Goal: Navigation & Orientation: Find specific page/section

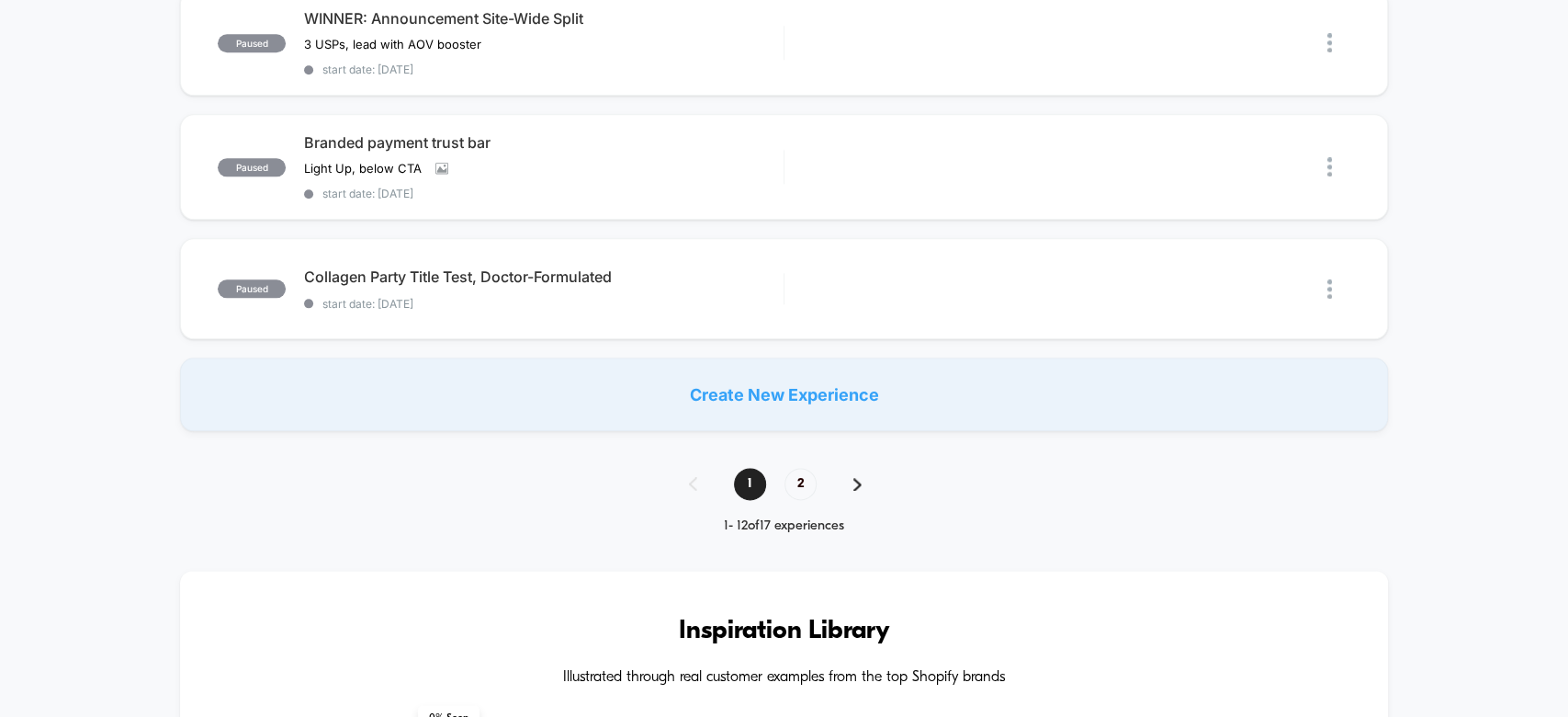
scroll to position [1319, 0]
click at [786, 466] on span "2" at bounding box center [801, 482] width 33 height 33
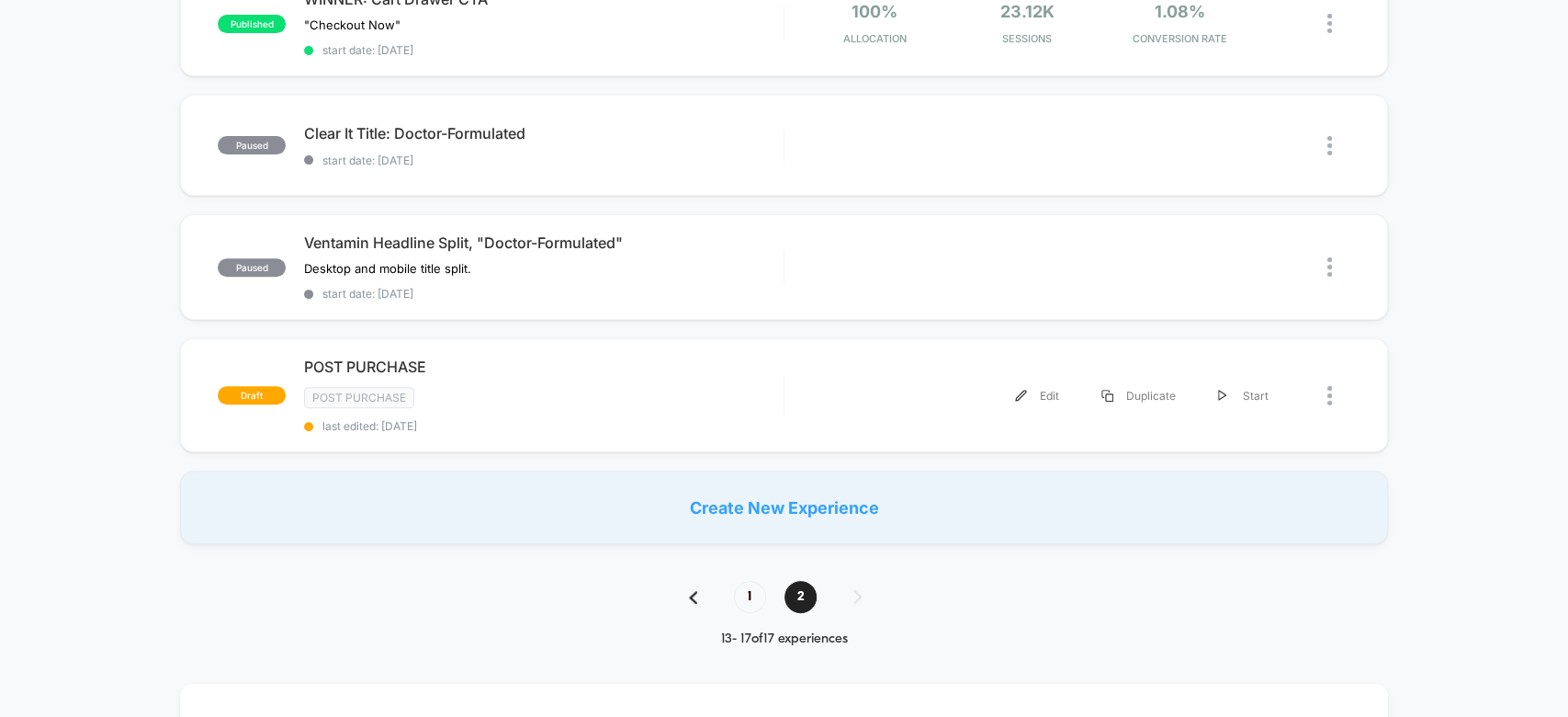
scroll to position [359, 0]
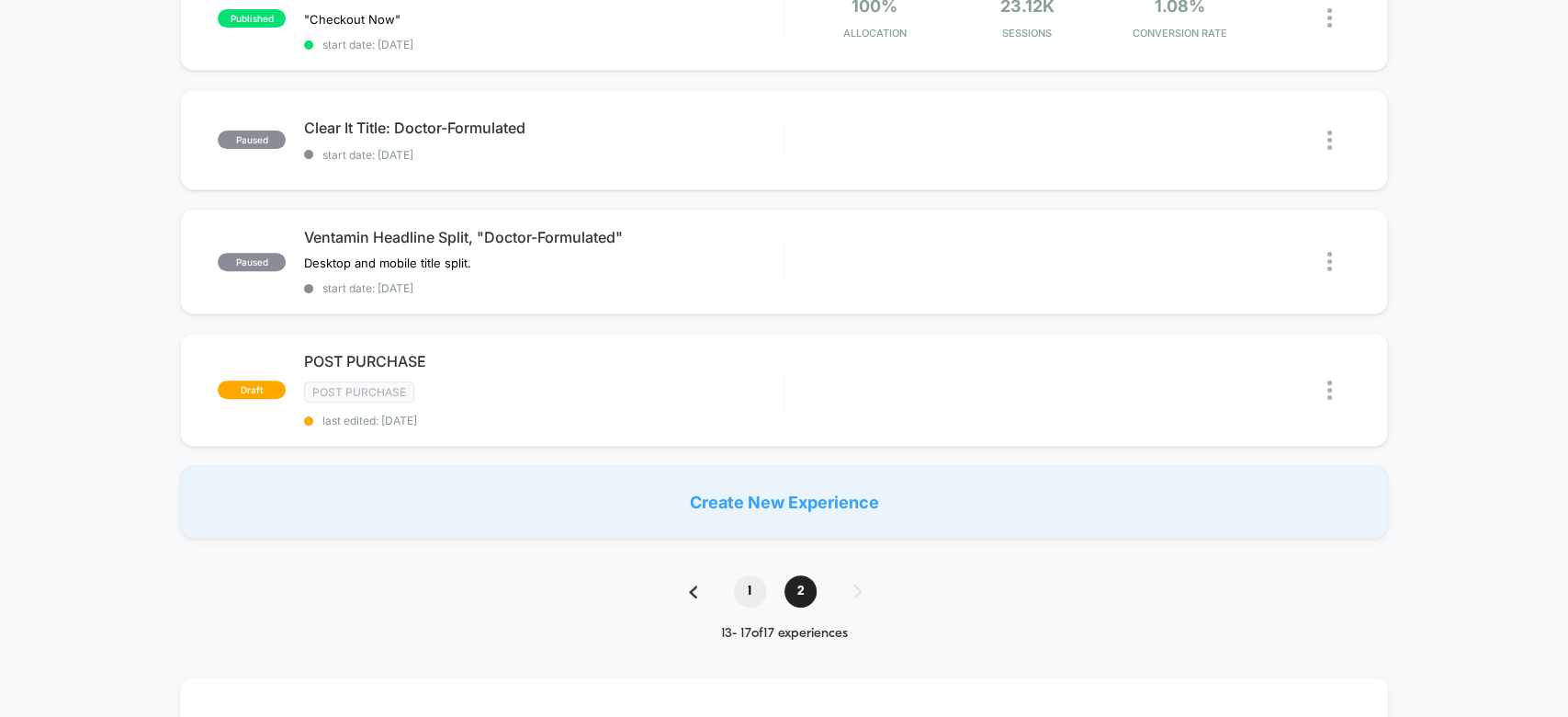
click at [752, 575] on span "1" at bounding box center [750, 592] width 33 height 33
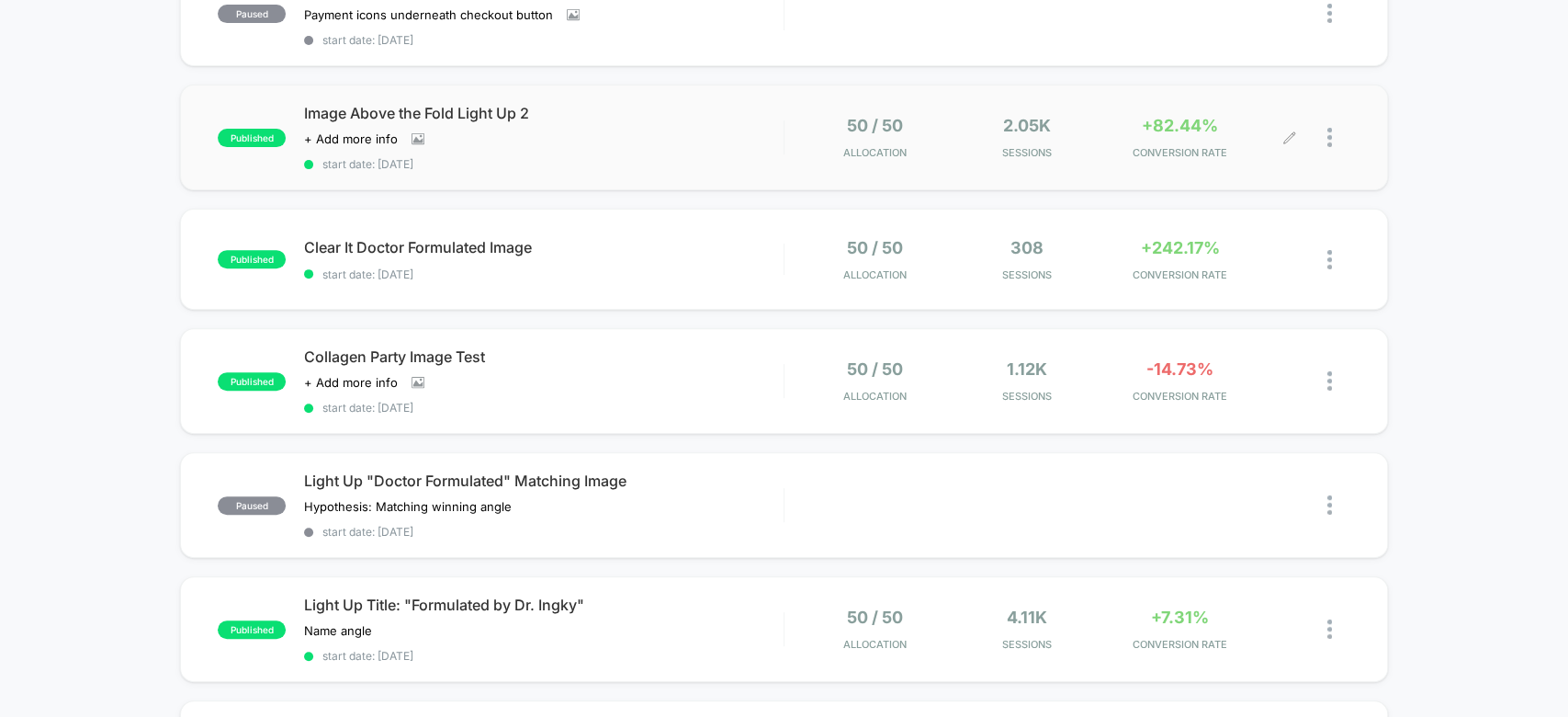
scroll to position [0, 0]
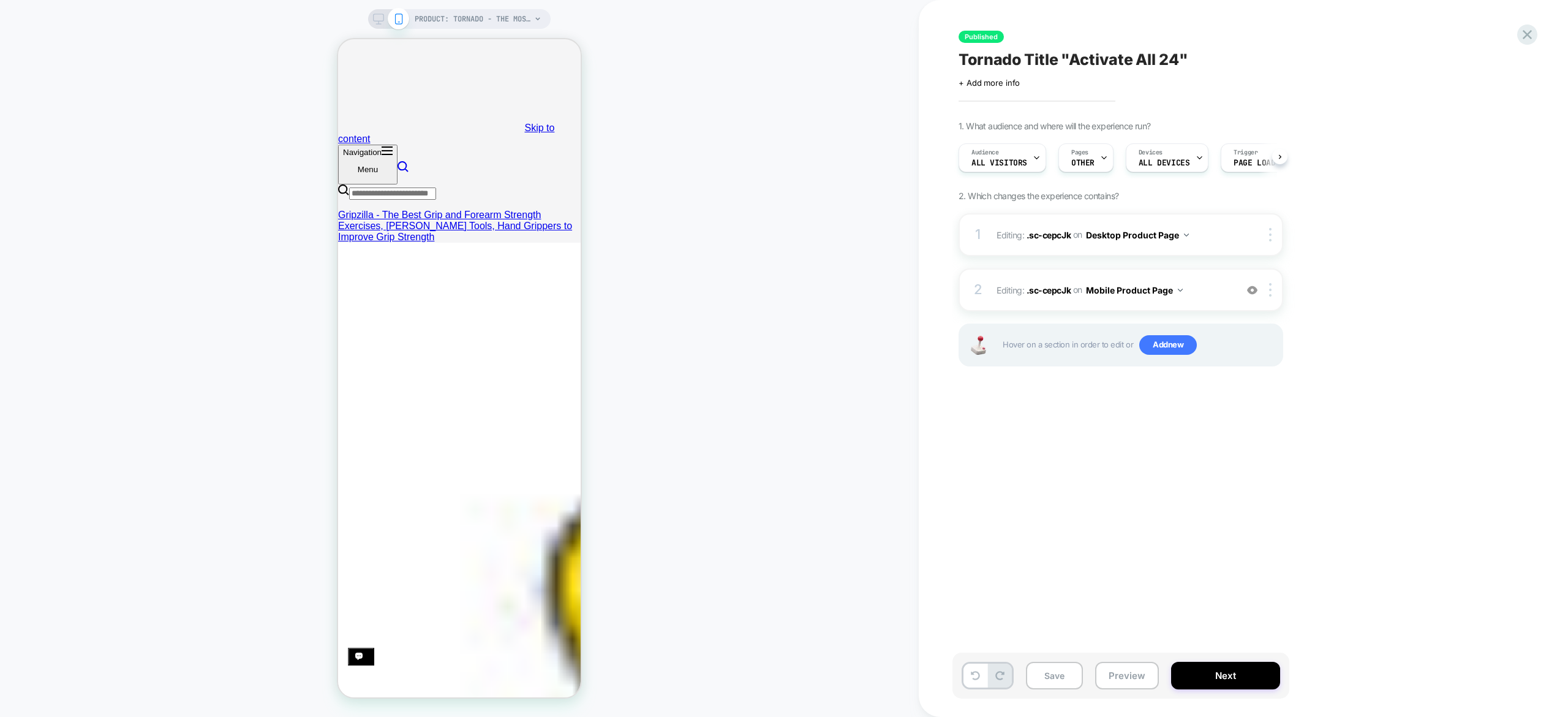
scroll to position [0, 1]
